Goal: Information Seeking & Learning: Learn about a topic

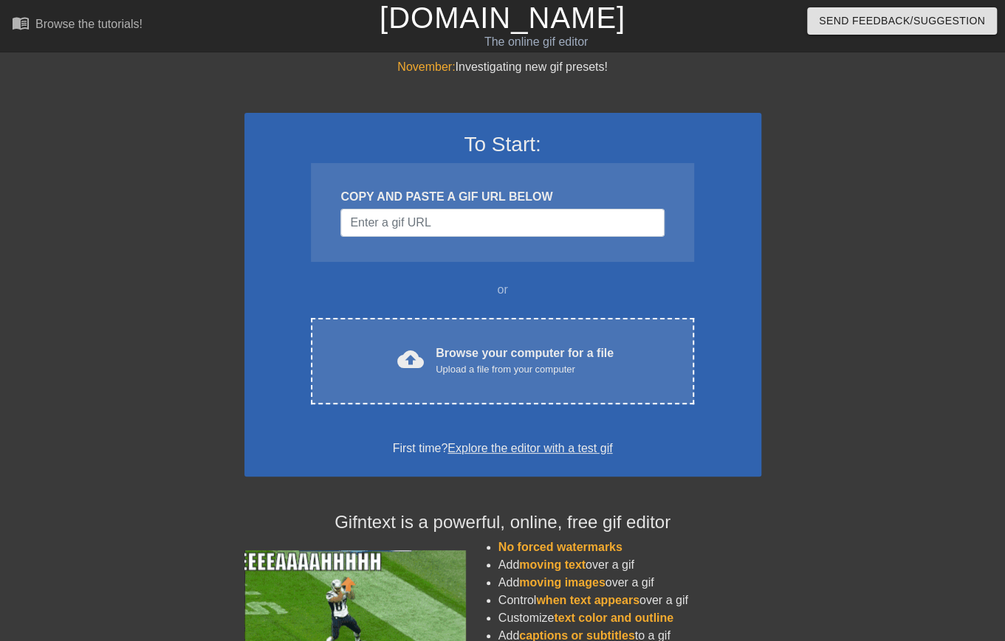
click at [241, 42] on div "menu_book Browse the tutorials!" at bounding box center [172, 25] width 320 height 51
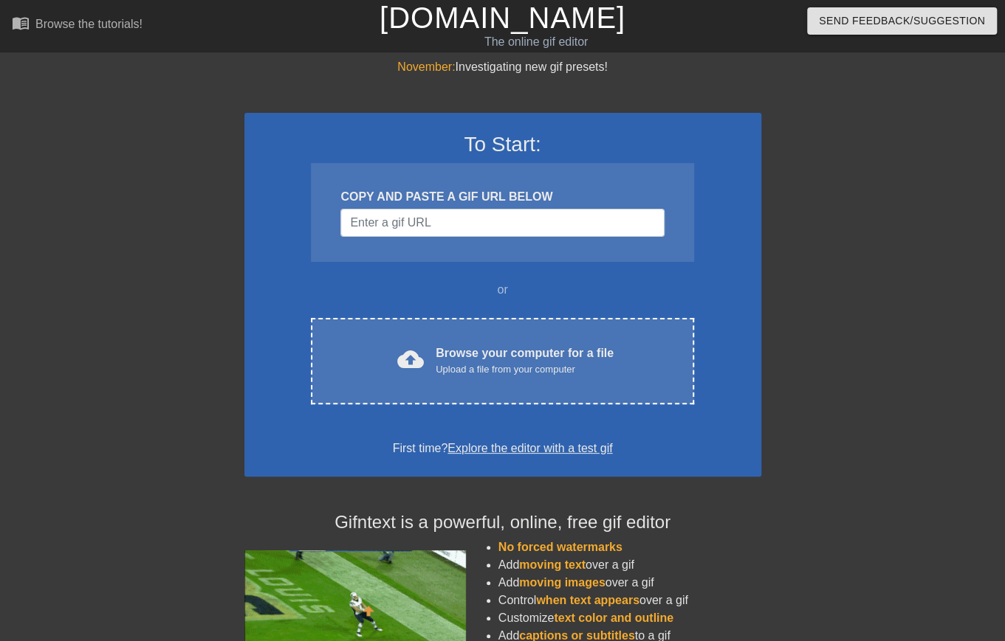
click at [844, 179] on div at bounding box center [889, 279] width 221 height 443
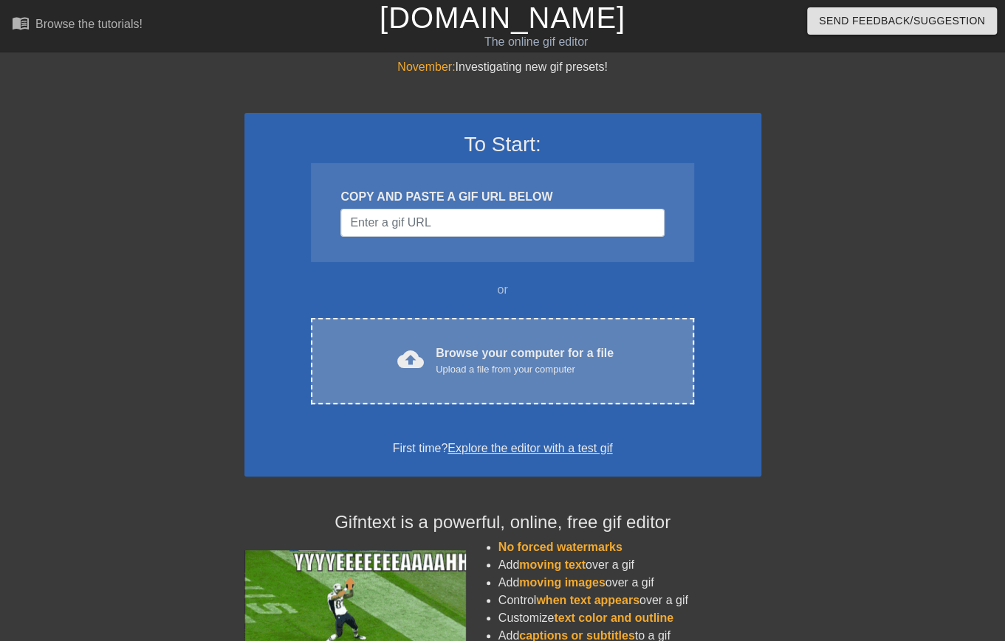
click at [469, 365] on div "Upload a file from your computer" at bounding box center [525, 369] width 178 height 15
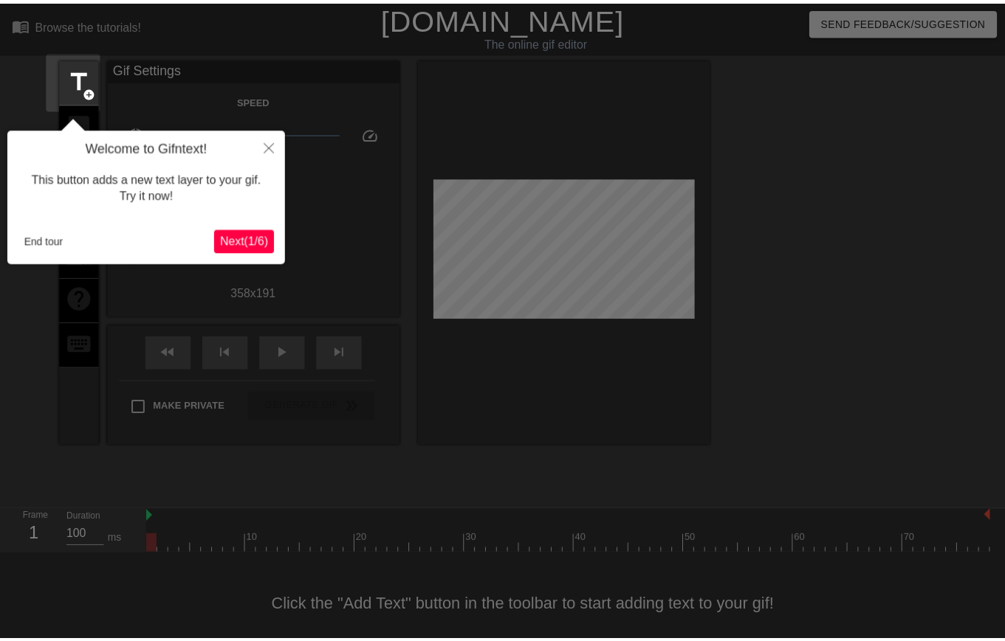
scroll to position [16, 0]
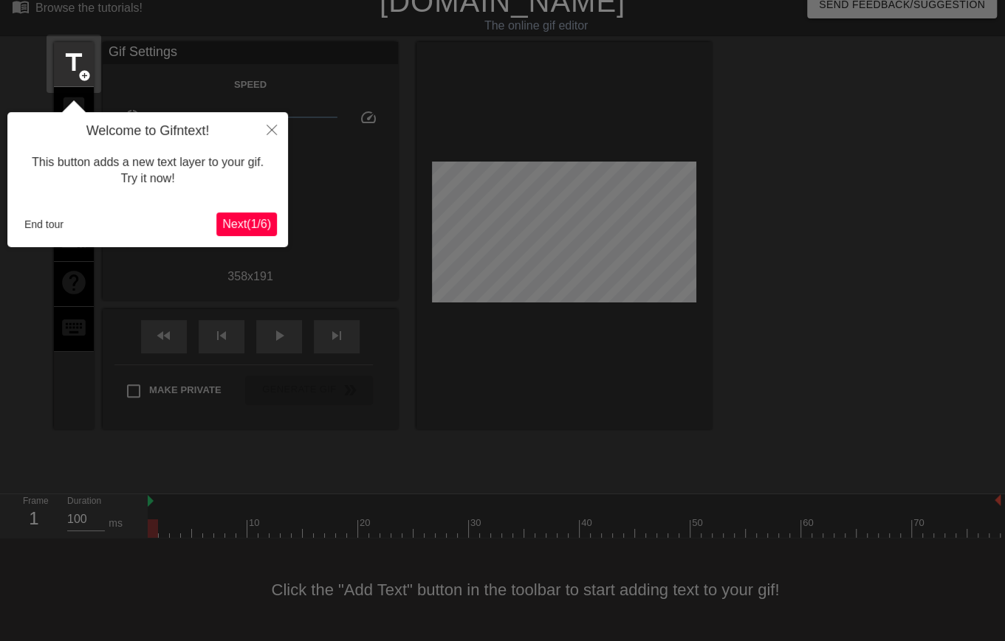
click at [96, 585] on div at bounding box center [502, 313] width 1005 height 658
click at [30, 219] on button "End tour" at bounding box center [43, 224] width 51 height 22
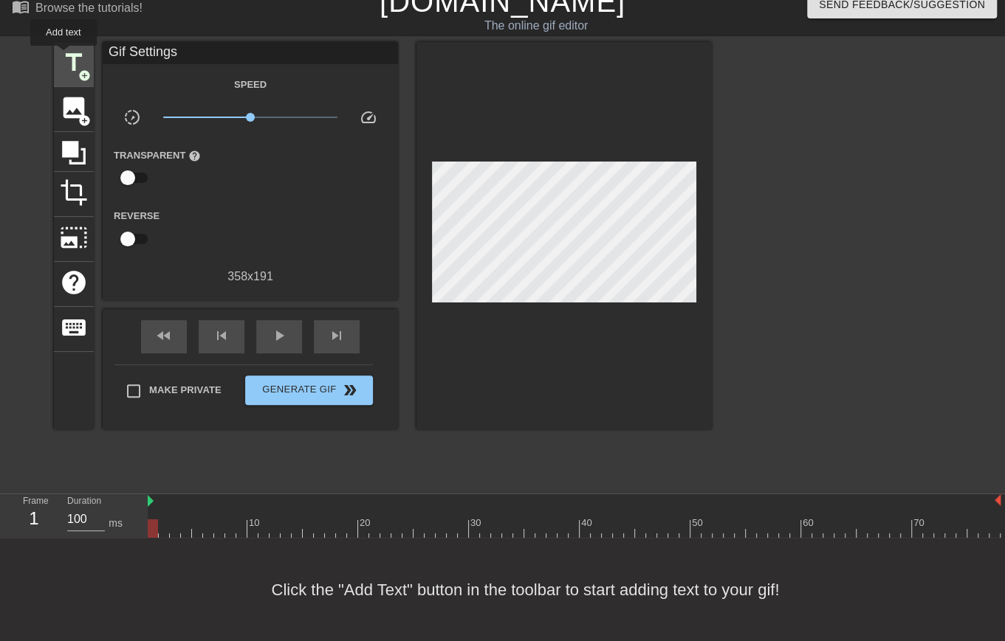
click at [63, 56] on span "title" at bounding box center [74, 63] width 28 height 28
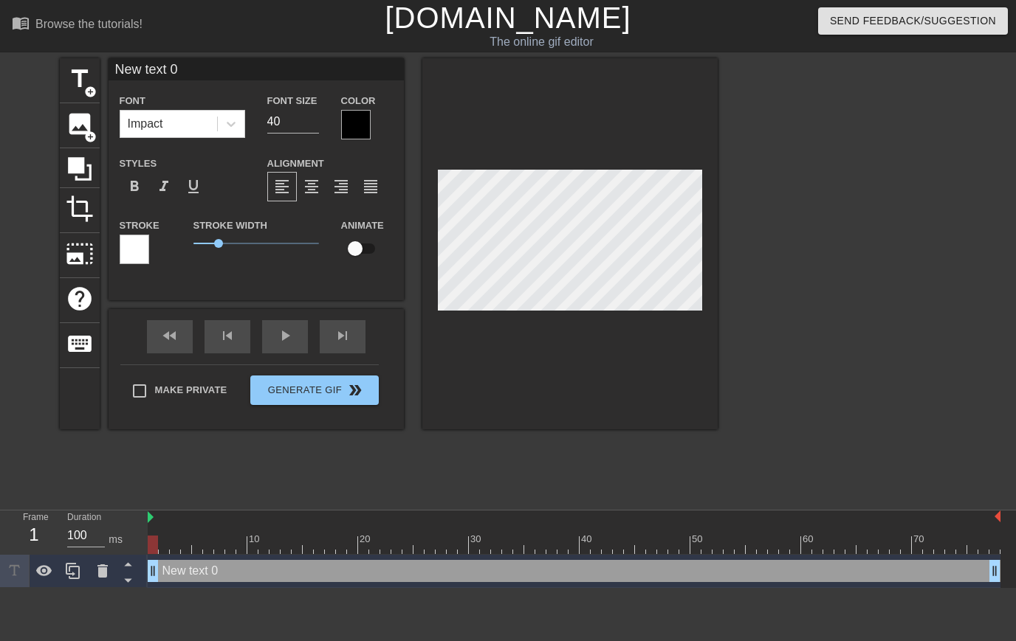
scroll to position [2, 1]
type input "l"
type textarea "l"
type input "le"
type textarea "le"
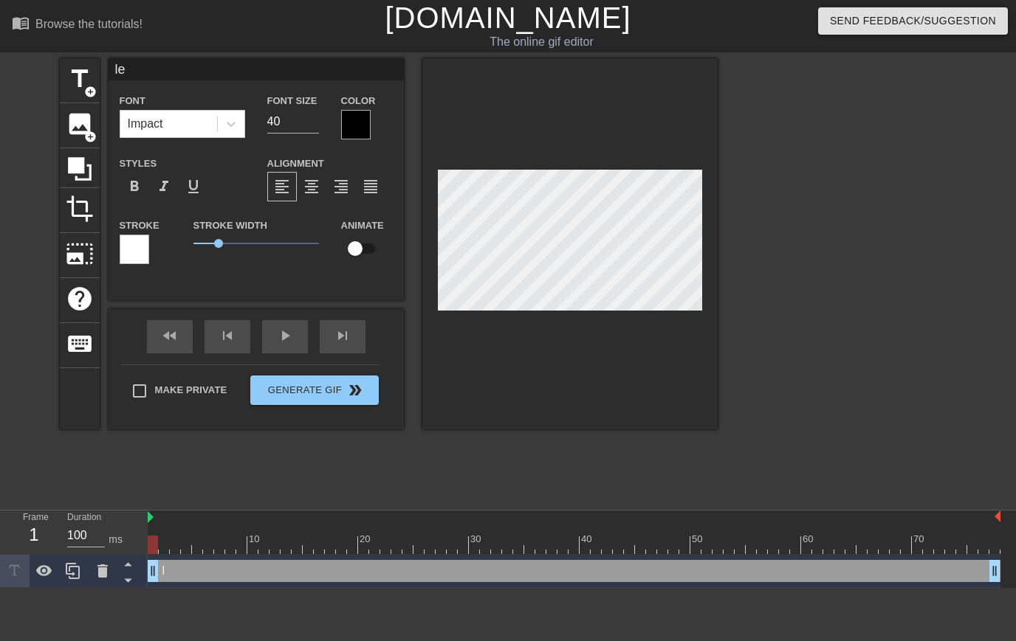
type input "lea"
type textarea "lea"
type input "[PERSON_NAME]"
type textarea "[PERSON_NAME]"
type input "learn"
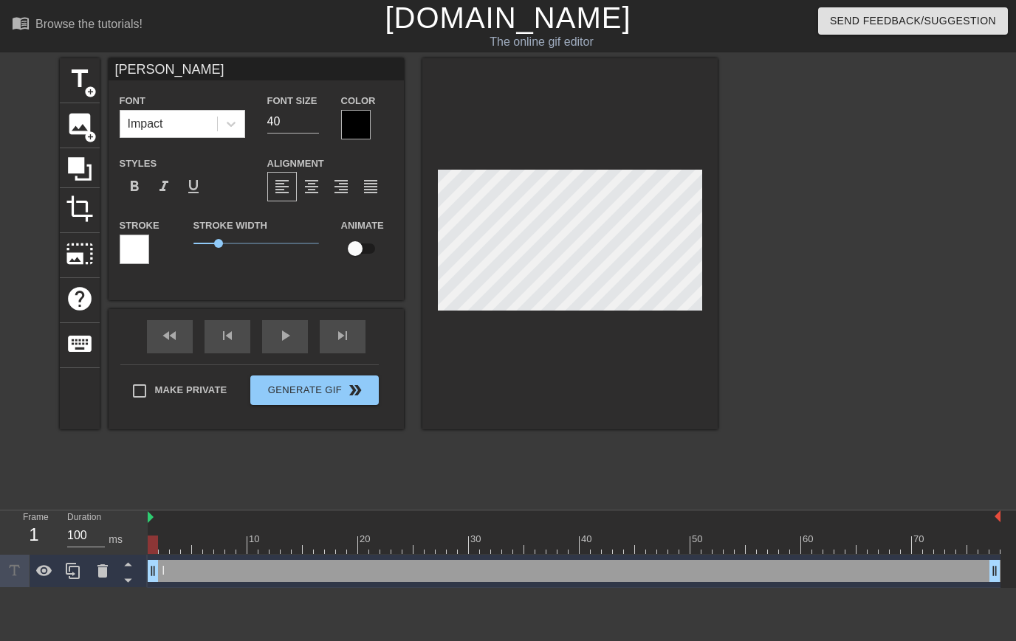
type textarea "learn"
type input "learn"
type textarea "learn"
type input "learn t"
type textarea "learn t"
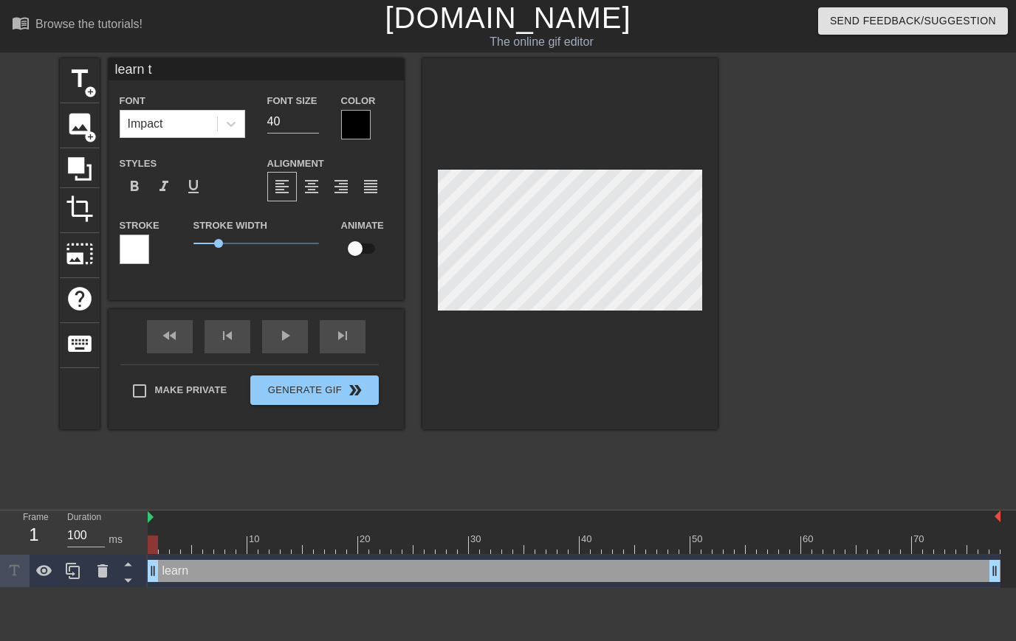
type input "learn to"
type textarea "learn to"
type input "learn to"
type textarea "learn to"
type input "learn to r"
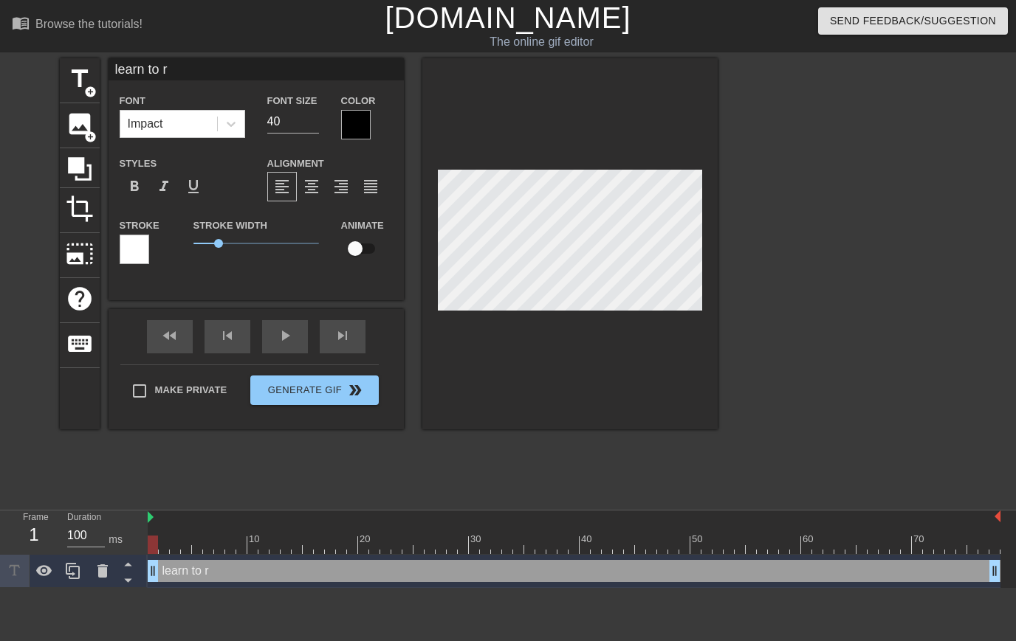
type textarea "learn to ru"
type input "learn to run"
type textarea "learn to run"
type input "learn to run"
type textarea "learn to run"
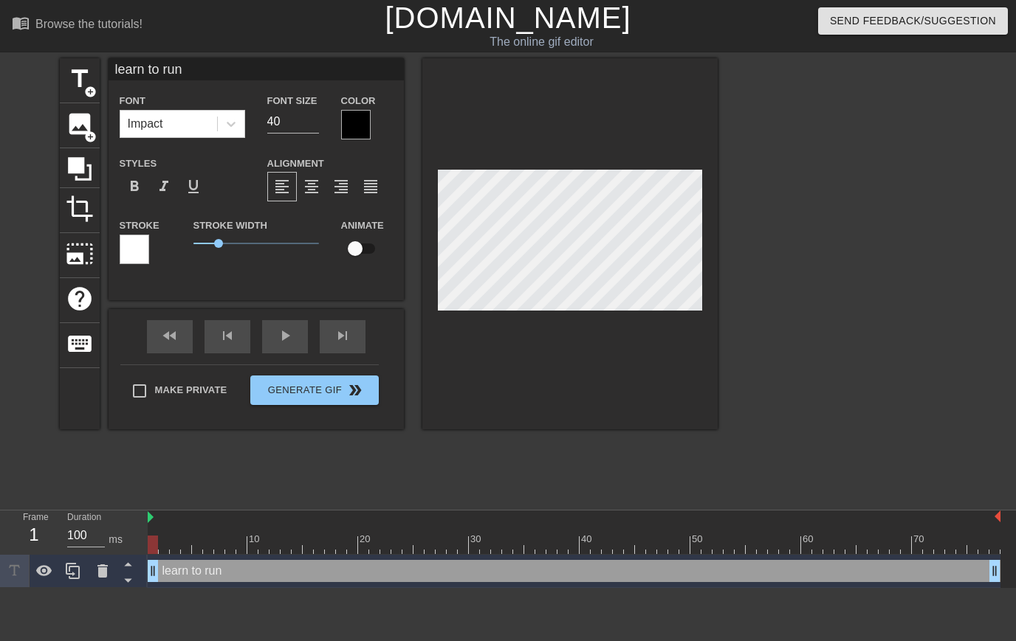
type input "learn to run o"
type textarea "learn to run o"
type input "learn to run on"
type textarea "learn to run on"
type input "learn to run on"
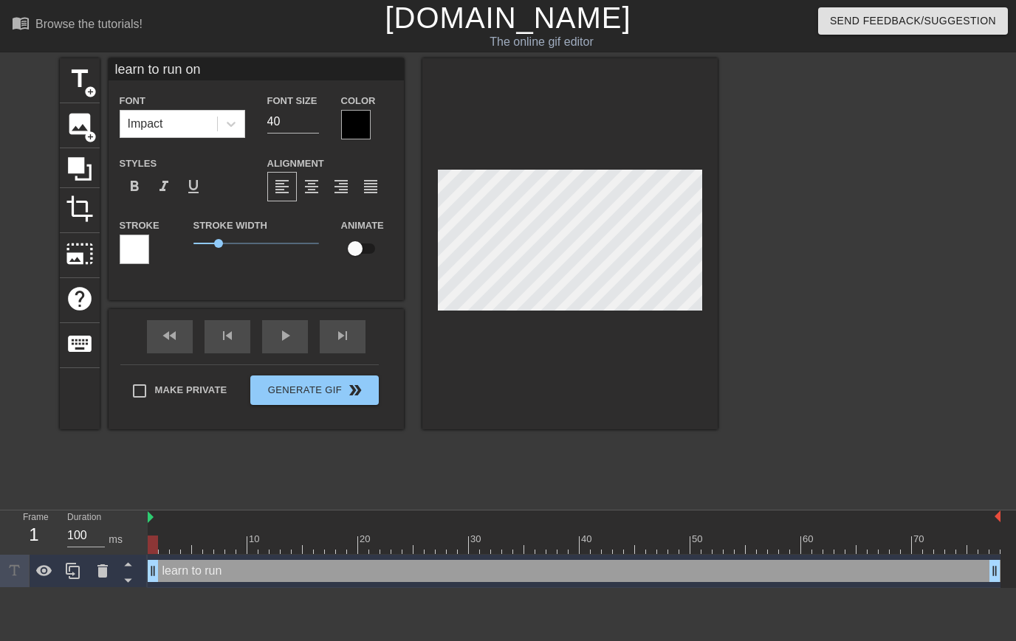
type textarea "learn to run on"
type input "learn to run on a"
type textarea "learn to run on a"
type input "learn to run on al"
type textarea "learn to run on al"
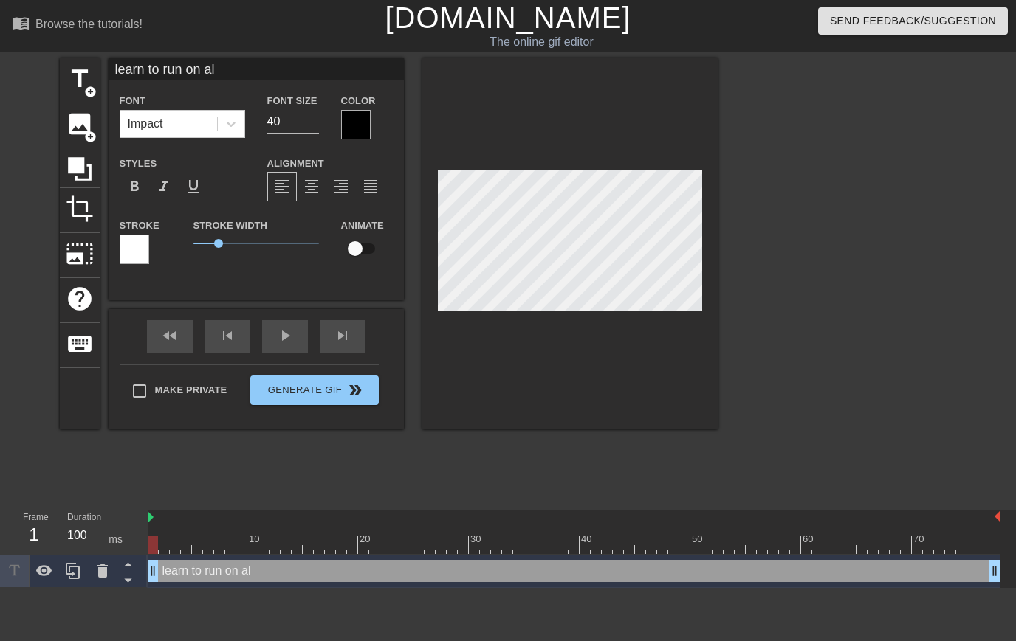
type input "learn to run on all"
type textarea "learn to run on all"
type input "learn to run on all"
type textarea "learn to run on all"
type input "learn to run on all f"
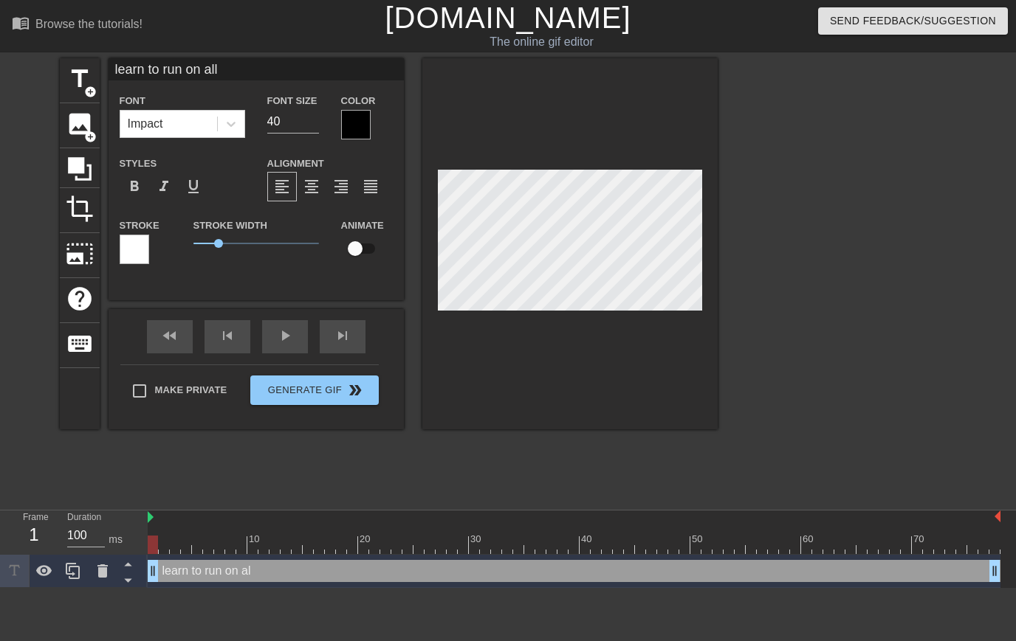
type textarea "learn to run on all f"
type input "learn to run on all fo"
type textarea "learn to run on all fo"
type input "learn to run on all fou"
type textarea "learn to run on all fou"
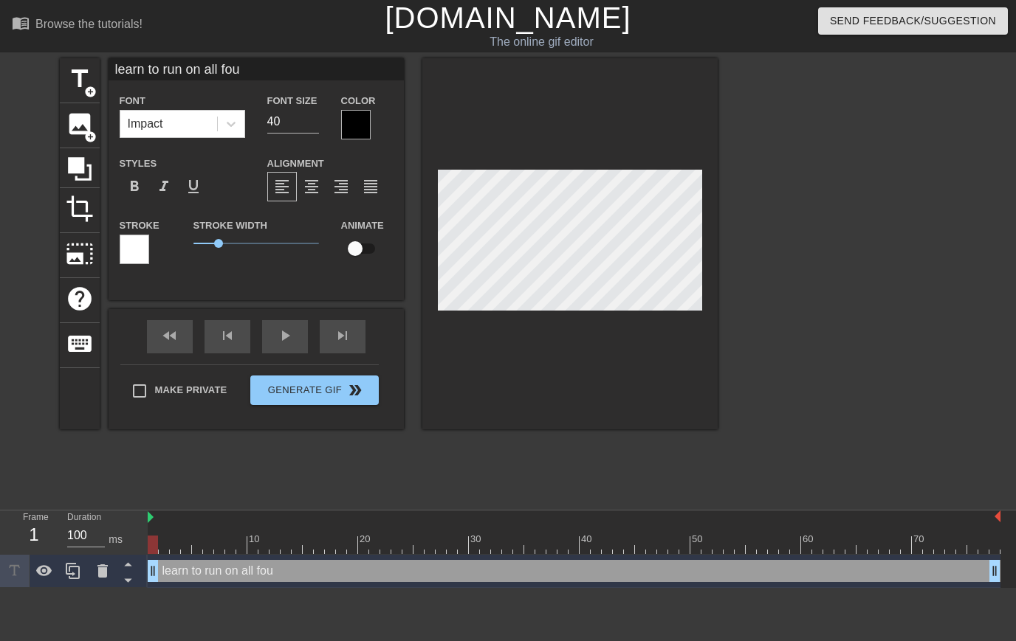
scroll to position [2, 8]
type input "learn to run on all four"
type textarea "learn to run on all four"
type input "learn to run on all fours"
type textarea "learn to run on all fours"
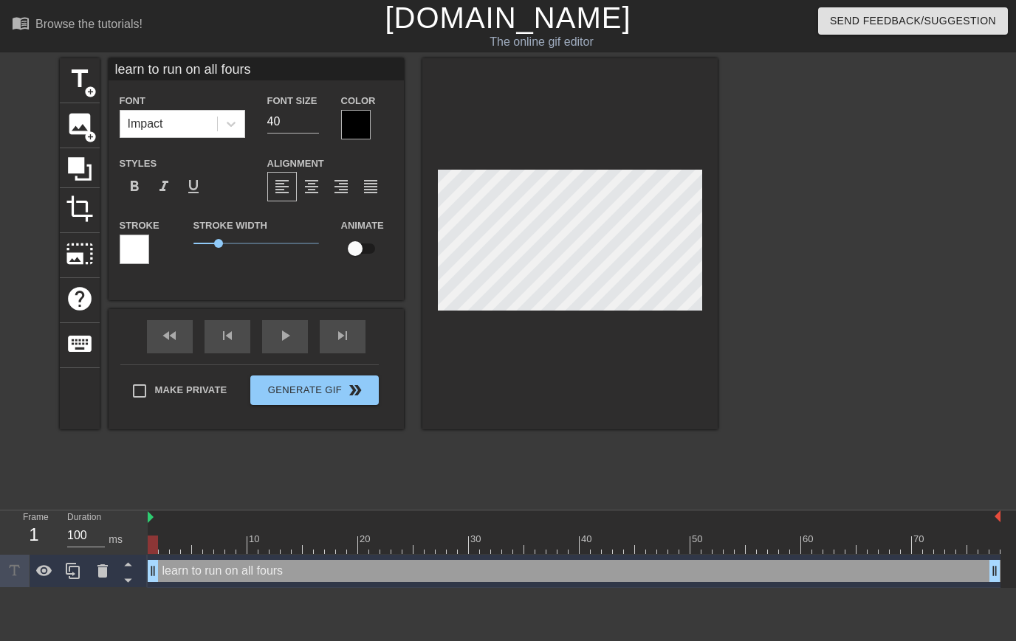
scroll to position [2, 3]
